Goal: Navigation & Orientation: Find specific page/section

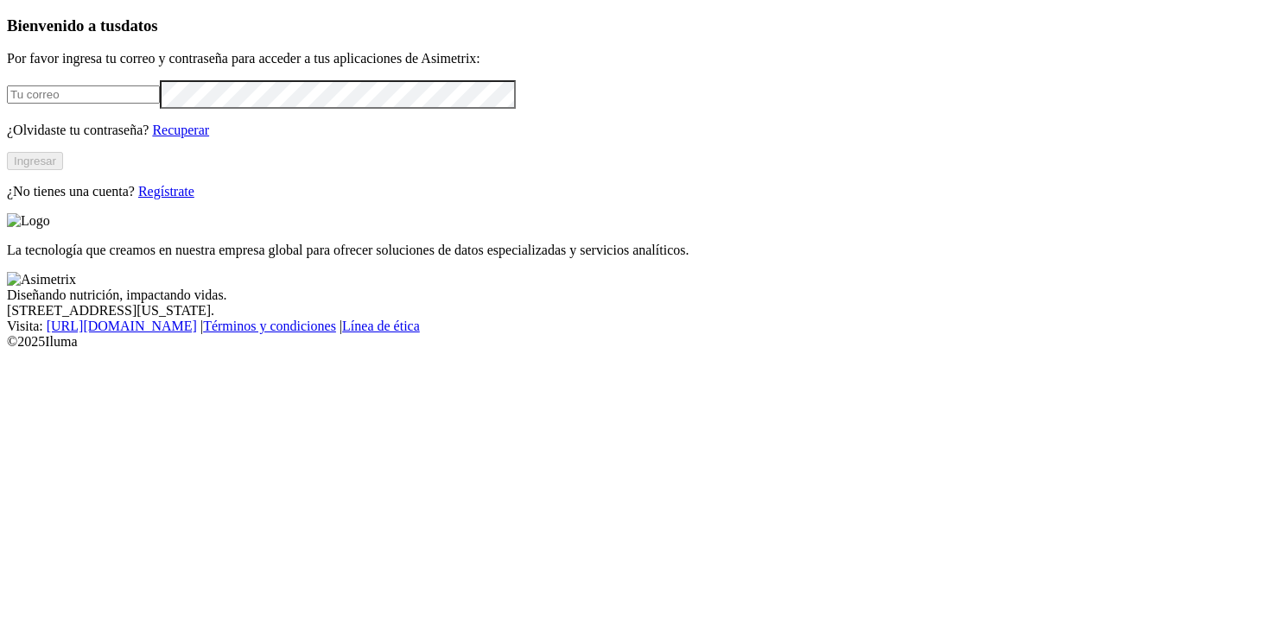
type input "[PERSON_NAME][EMAIL_ADDRESS][PERSON_NAME][DOMAIN_NAME]"
click at [63, 170] on button "Ingresar" at bounding box center [35, 161] width 56 height 18
